Goal: Task Accomplishment & Management: Use online tool/utility

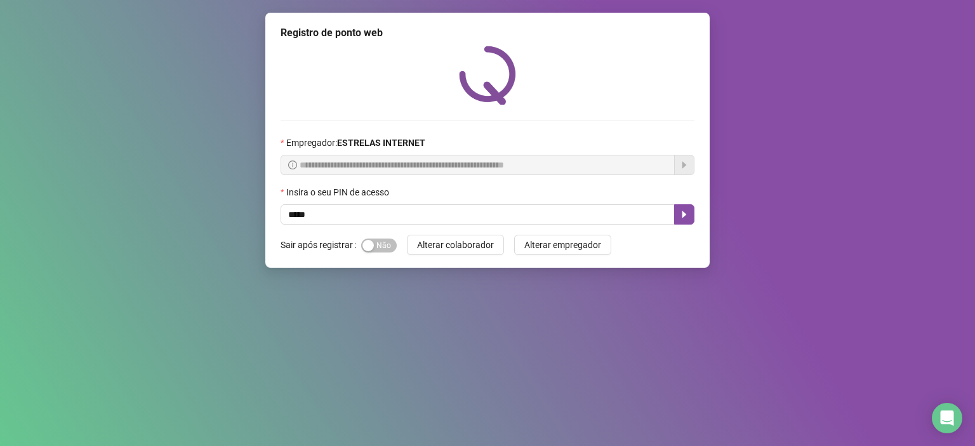
type input "*****"
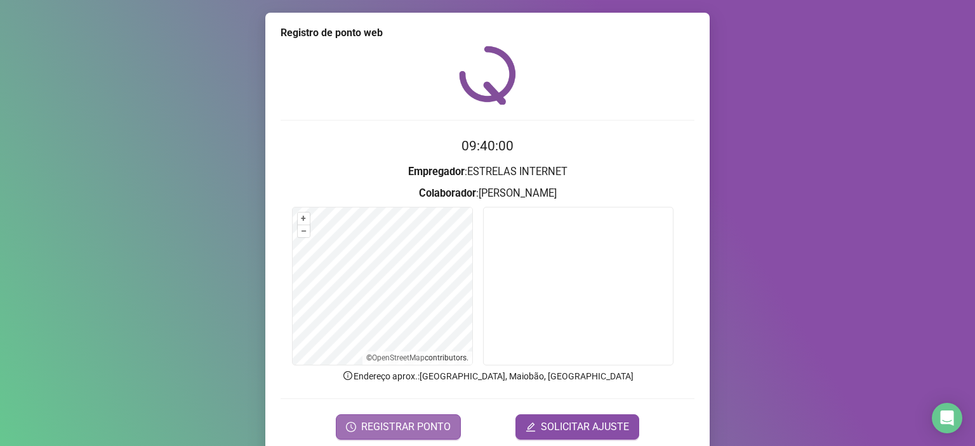
click at [397, 424] on span "REGISTRAR PONTO" at bounding box center [406, 427] width 90 height 15
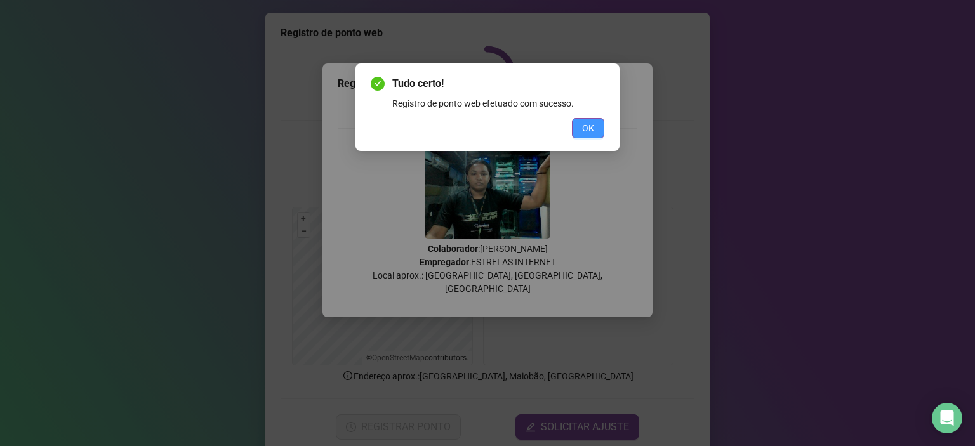
click at [574, 133] on button "OK" at bounding box center [588, 128] width 32 height 20
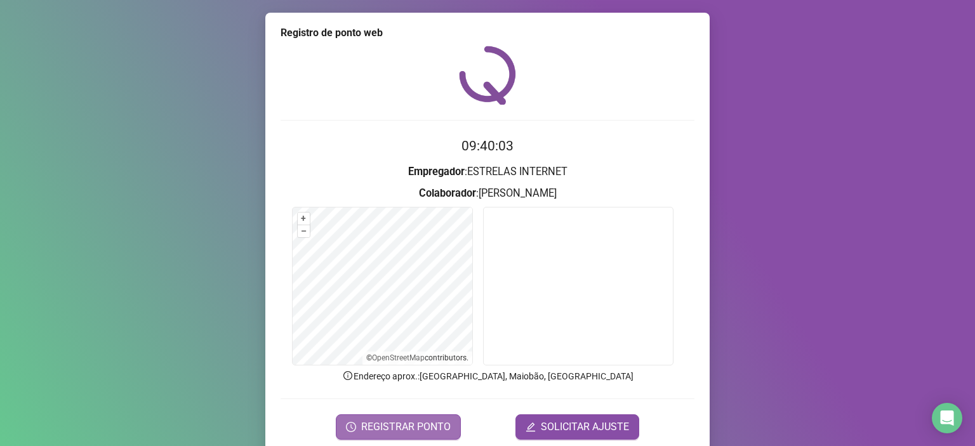
click at [417, 429] on span "REGISTRAR PONTO" at bounding box center [406, 427] width 90 height 15
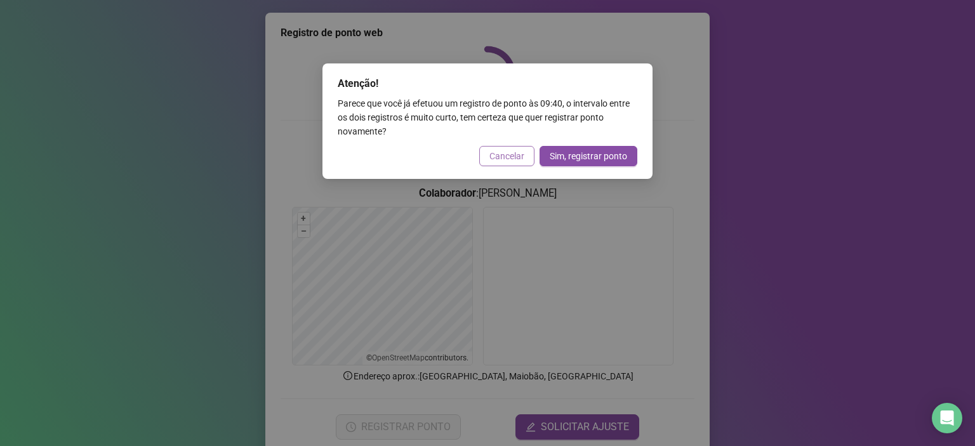
click at [504, 158] on span "Cancelar" at bounding box center [507, 156] width 35 height 14
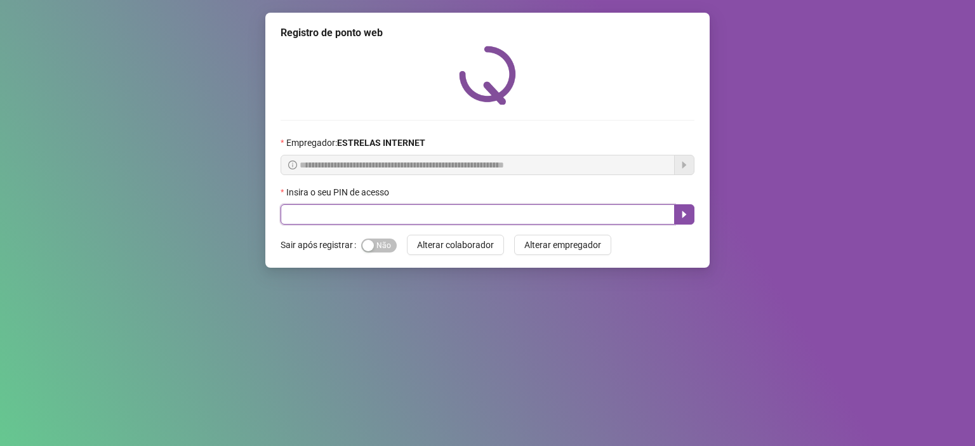
click at [390, 215] on input "text" at bounding box center [478, 214] width 394 height 20
type input "*****"
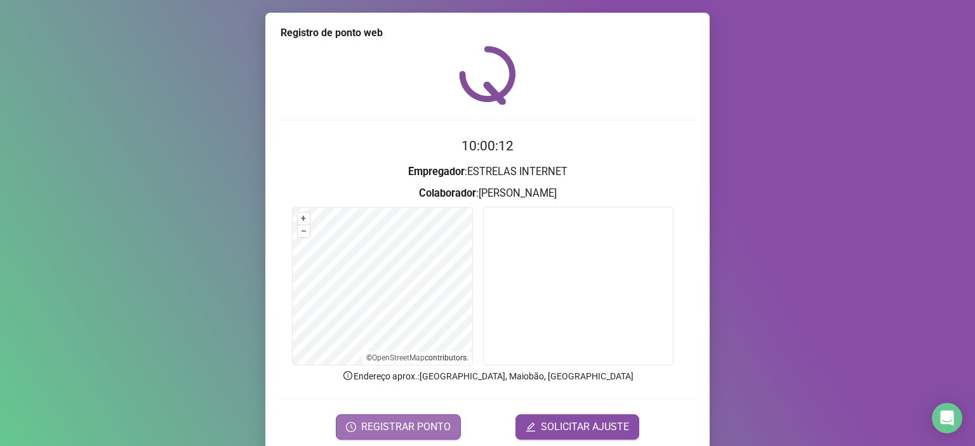
click at [418, 431] on span "REGISTRAR PONTO" at bounding box center [406, 427] width 90 height 15
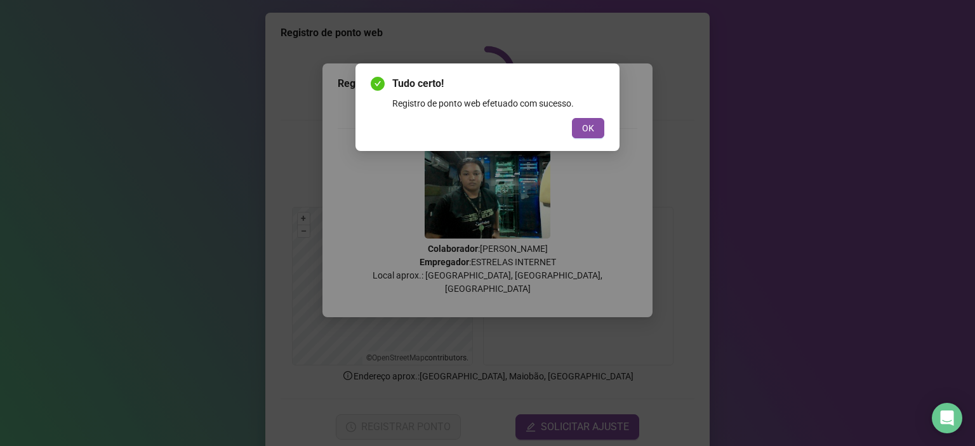
click at [598, 134] on button "OK" at bounding box center [588, 128] width 32 height 20
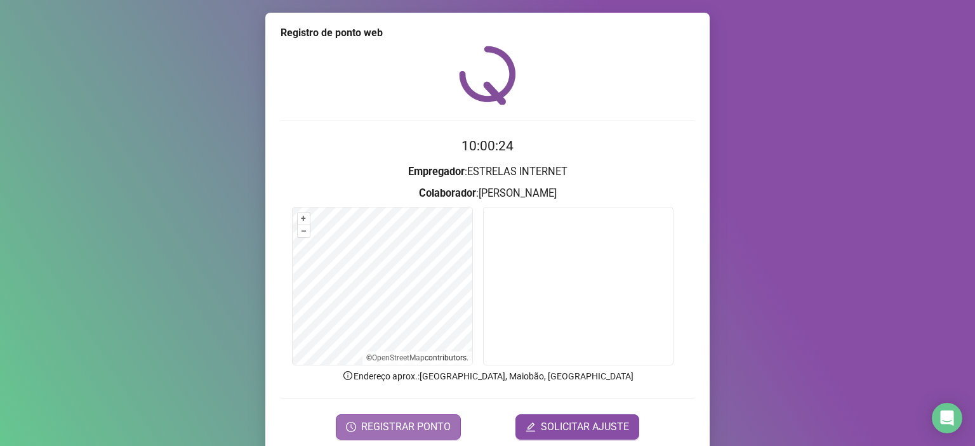
click at [418, 428] on span "REGISTRAR PONTO" at bounding box center [406, 427] width 90 height 15
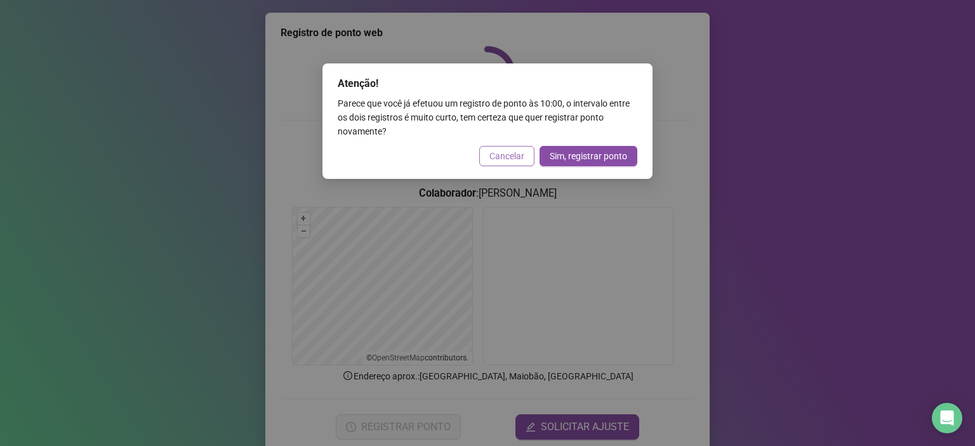
click at [516, 150] on span "Cancelar" at bounding box center [507, 156] width 35 height 14
